Goal: Check status: Check status

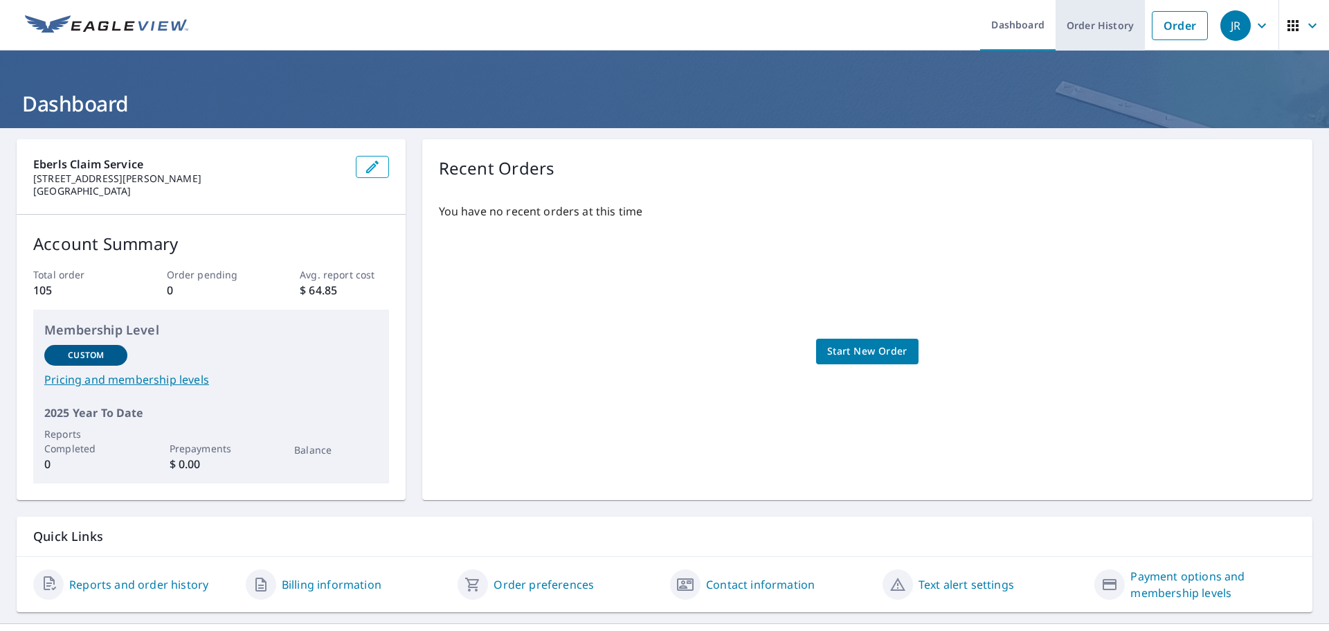
click at [1074, 29] on link "Order History" at bounding box center [1100, 25] width 89 height 51
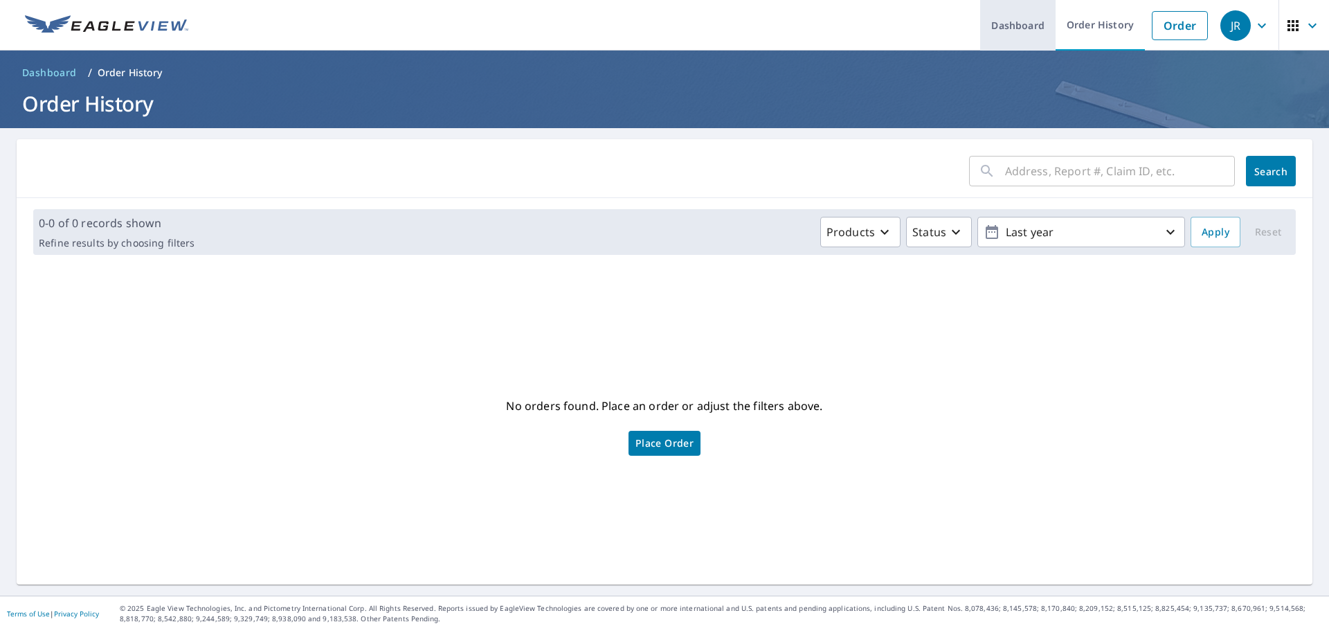
click at [1006, 27] on link "Dashboard" at bounding box center [1017, 25] width 75 height 51
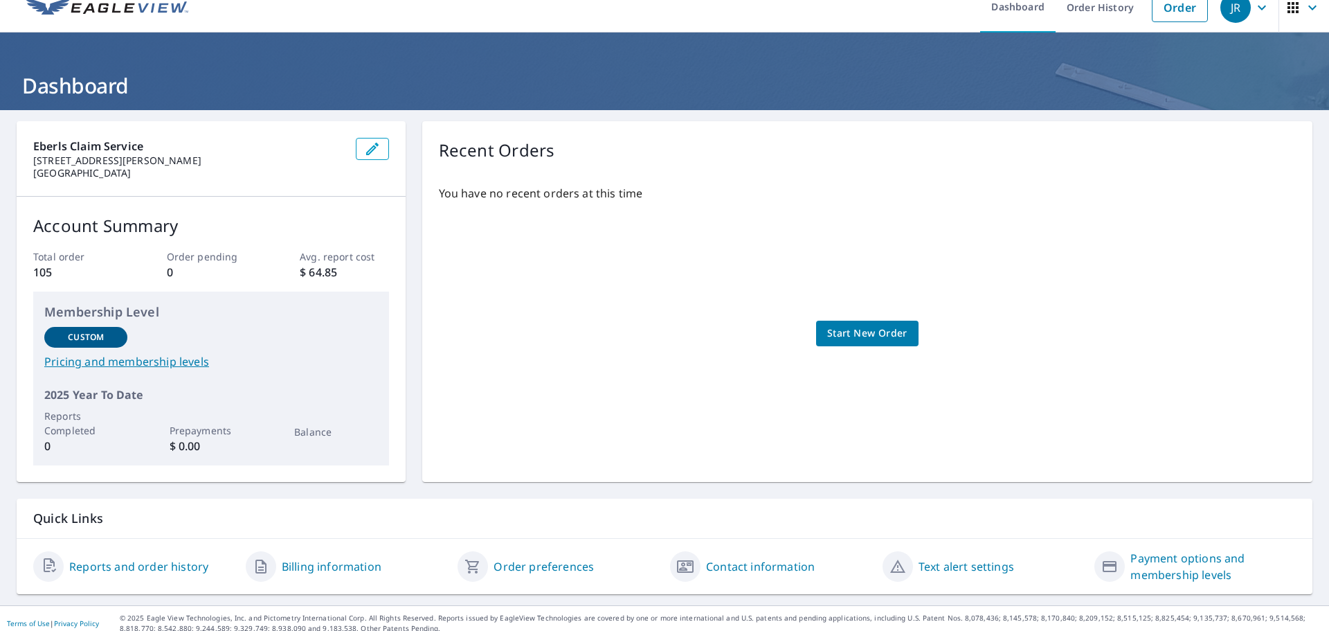
scroll to position [28, 0]
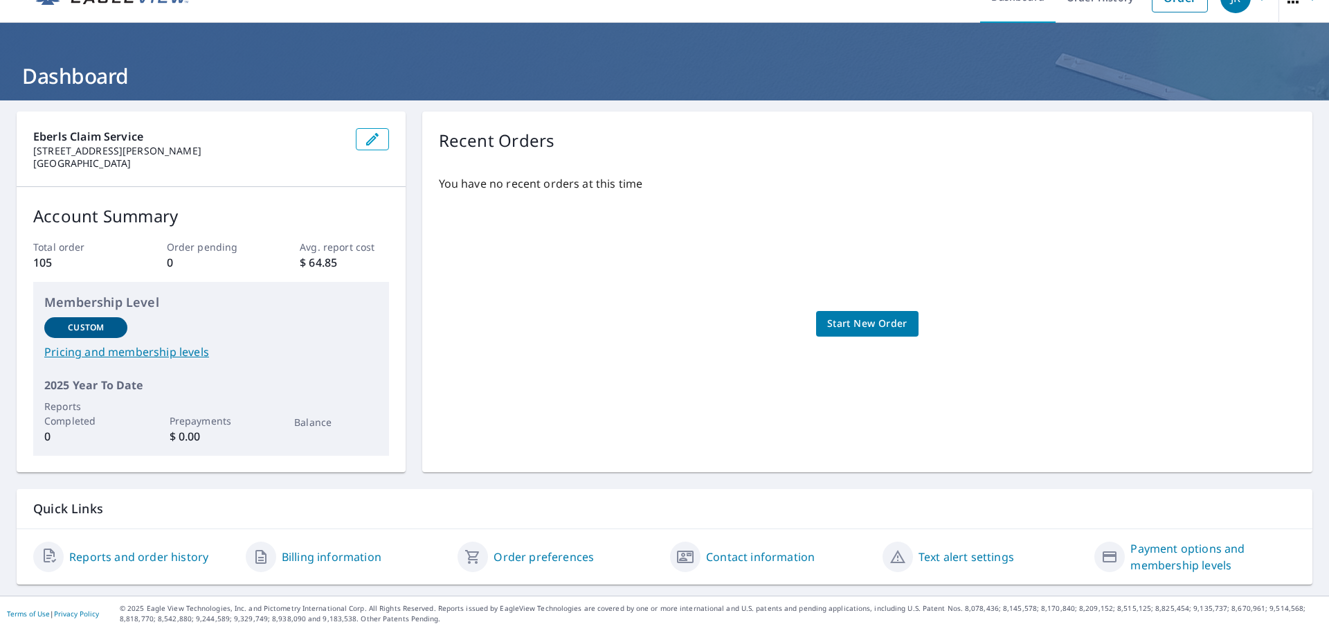
click at [156, 561] on link "Reports and order history" at bounding box center [138, 556] width 139 height 17
